Goal: Information Seeking & Learning: Learn about a topic

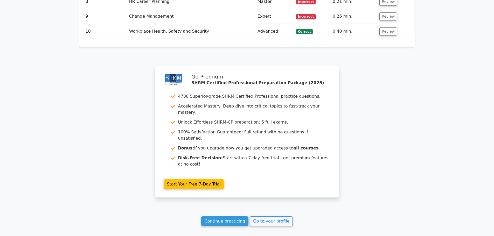
scroll to position [595, 0]
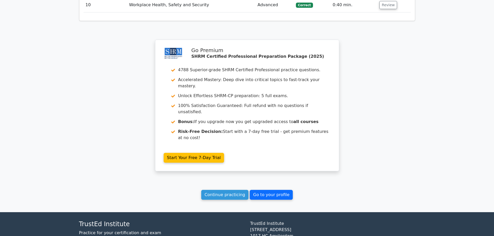
click at [258, 190] on link "Go to your profile" at bounding box center [271, 195] width 43 height 10
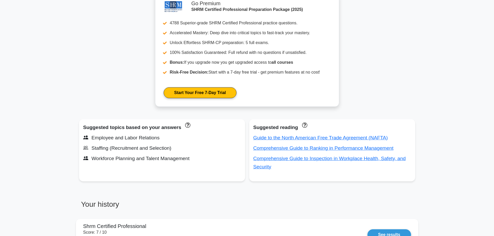
scroll to position [9, 0]
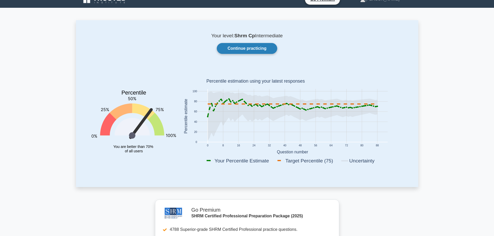
click at [233, 50] on link "Continue practicing" at bounding box center [247, 48] width 60 height 11
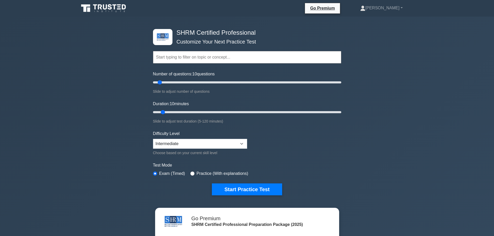
click at [191, 59] on input "text" at bounding box center [247, 57] width 188 height 12
